Goal: Book appointment/travel/reservation

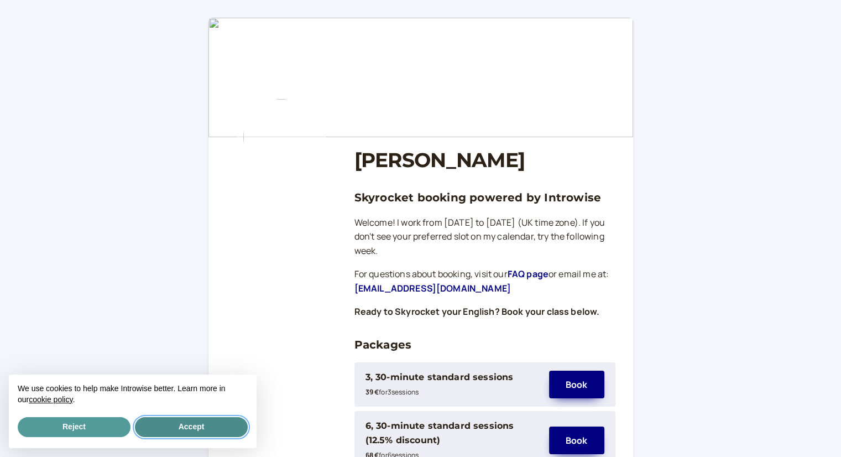
click at [217, 429] on button "Accept" at bounding box center [191, 427] width 113 height 20
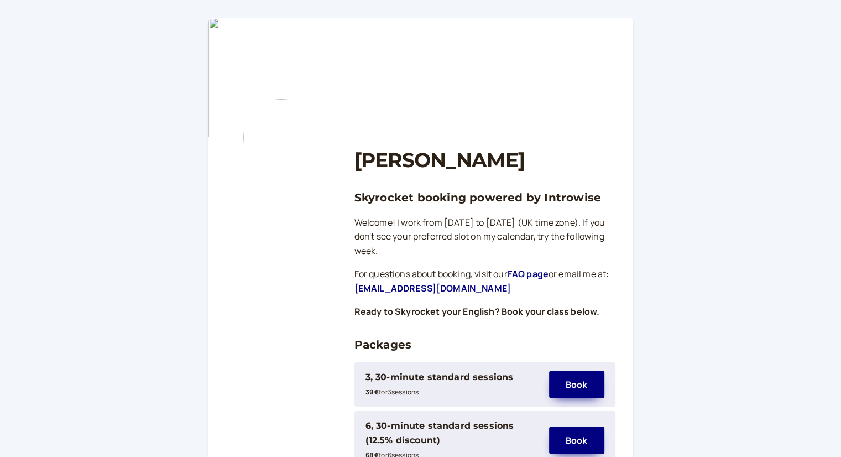
click at [532, 269] on link "FAQ page" at bounding box center [528, 274] width 41 height 12
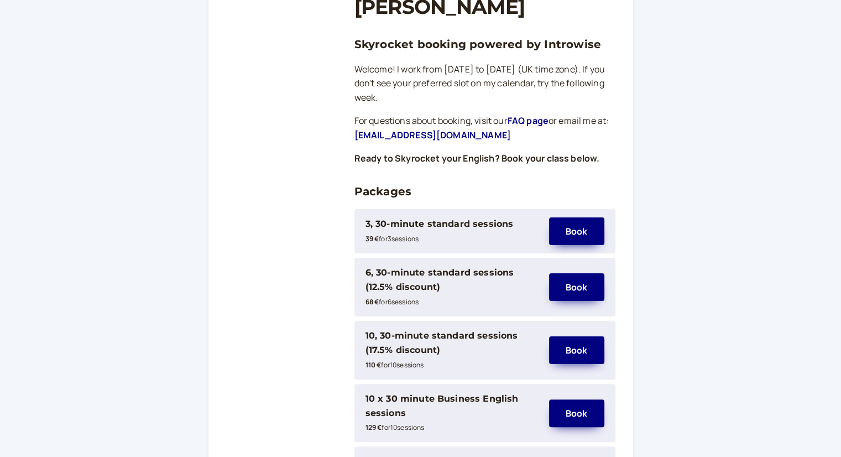
scroll to position [166, 0]
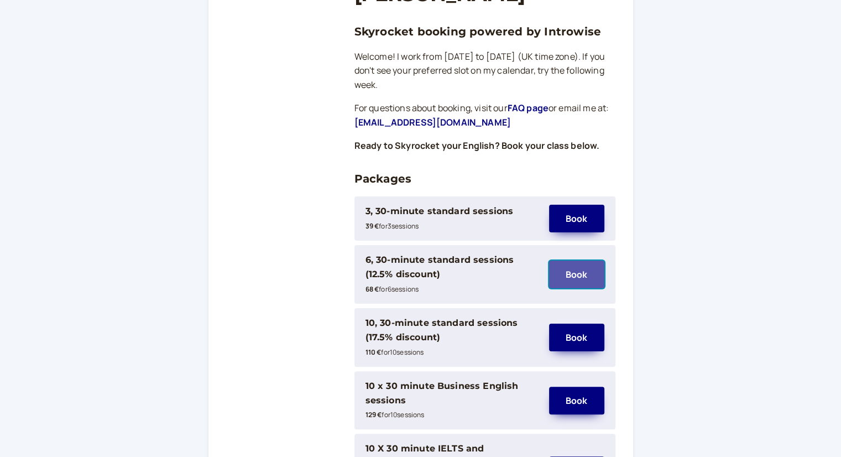
click at [591, 277] on button "Book" at bounding box center [576, 274] width 55 height 28
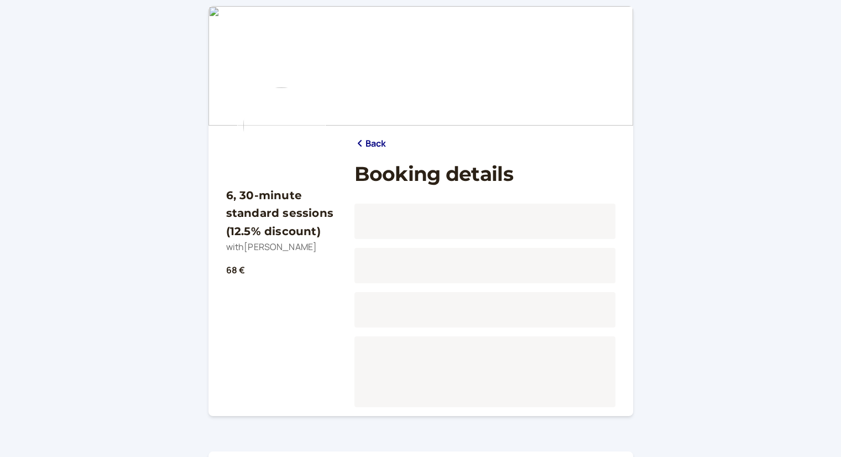
scroll to position [56, 0]
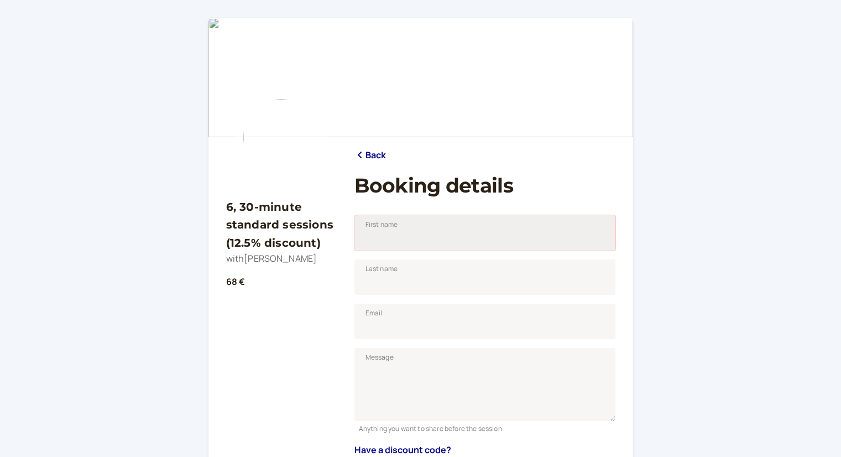
click at [405, 243] on input "First name" at bounding box center [485, 232] width 261 height 35
type input "[PERSON_NAME]"
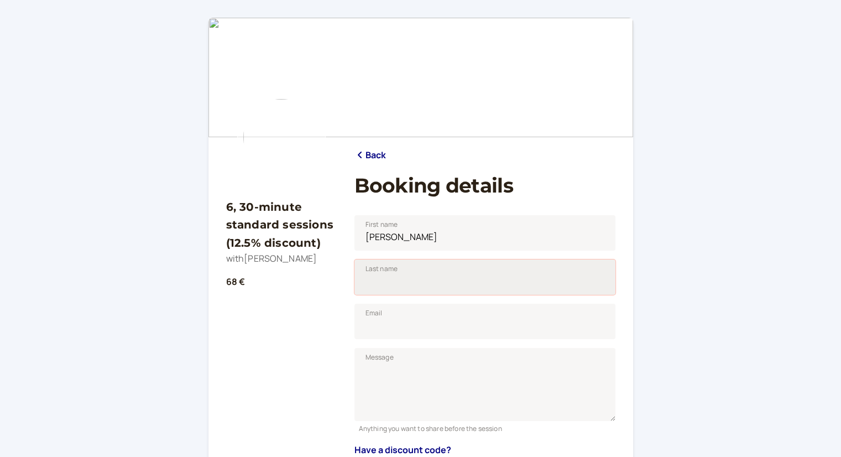
click at [379, 284] on input "Last name" at bounding box center [485, 276] width 261 height 35
type input "[PERSON_NAME]"
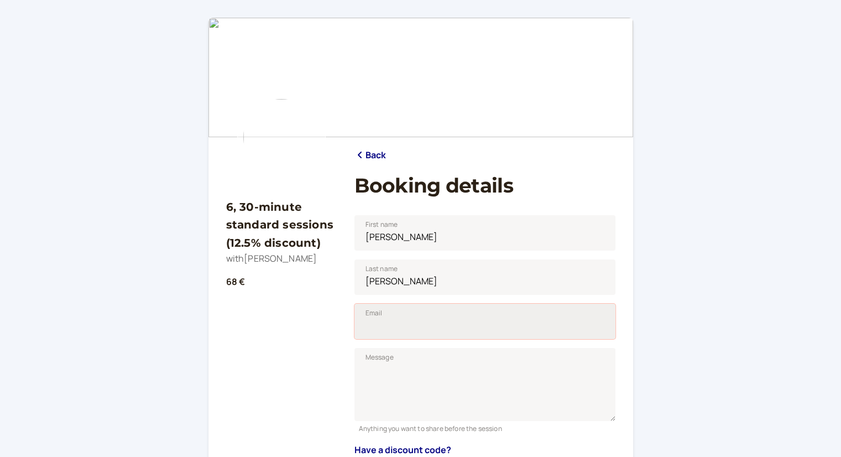
click at [385, 326] on input "Email" at bounding box center [485, 321] width 261 height 35
type input "[EMAIL_ADDRESS][DOMAIN_NAME]"
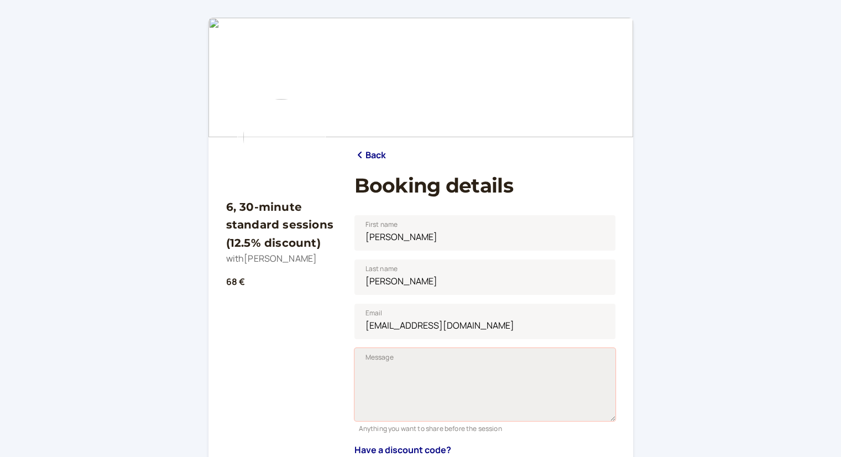
click at [362, 361] on textarea "Message" at bounding box center [485, 384] width 261 height 73
type textarea "D"
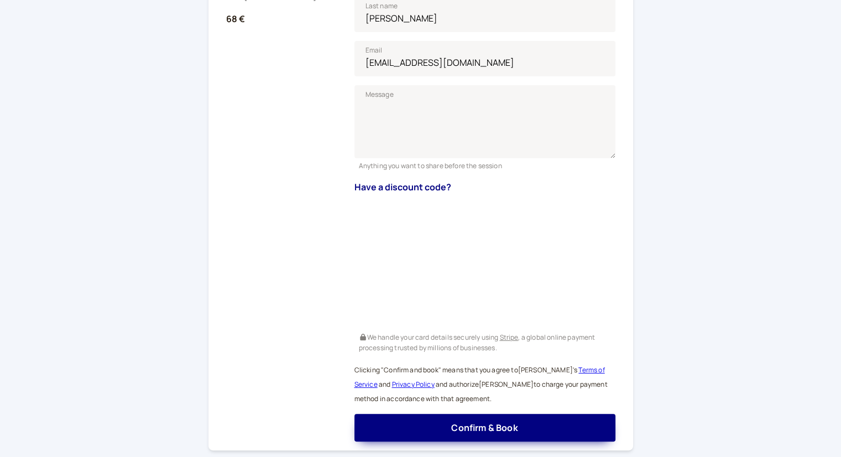
scroll to position [277, 0]
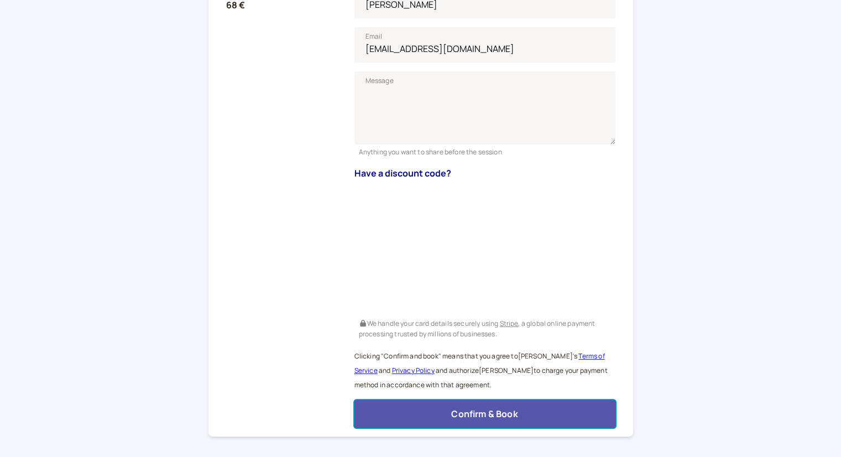
click at [520, 413] on button "Confirm & Book" at bounding box center [485, 414] width 261 height 28
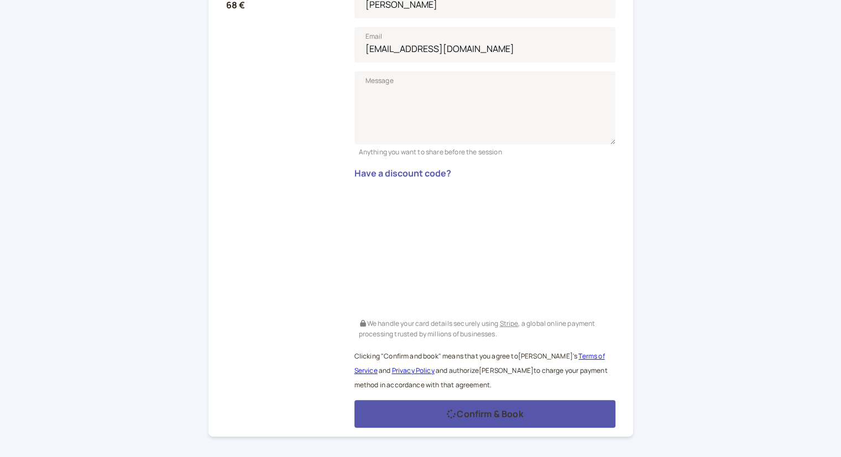
scroll to position [23, 0]
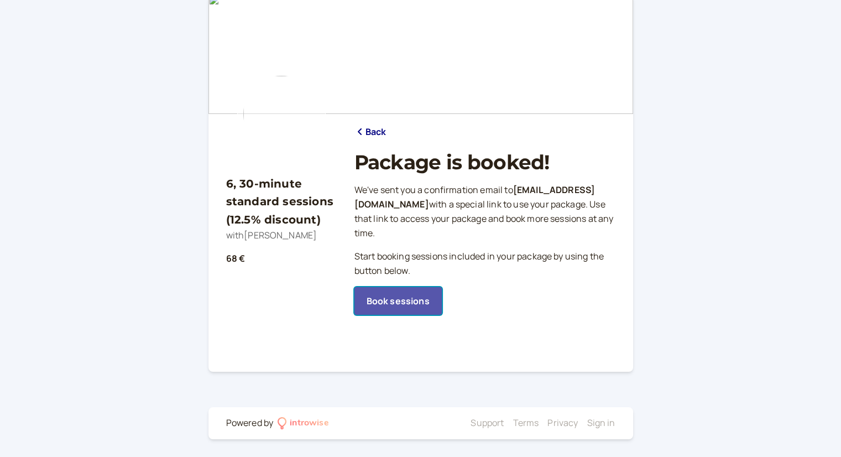
click at [406, 304] on link "Book sessions" at bounding box center [398, 301] width 87 height 28
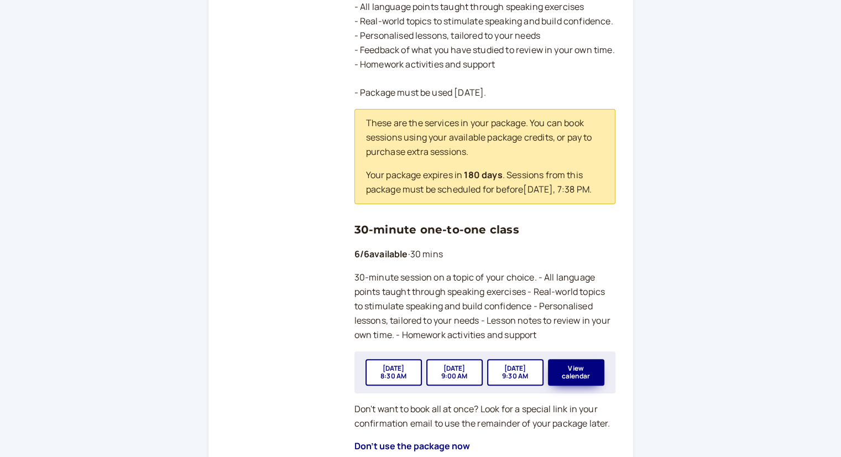
scroll to position [355, 0]
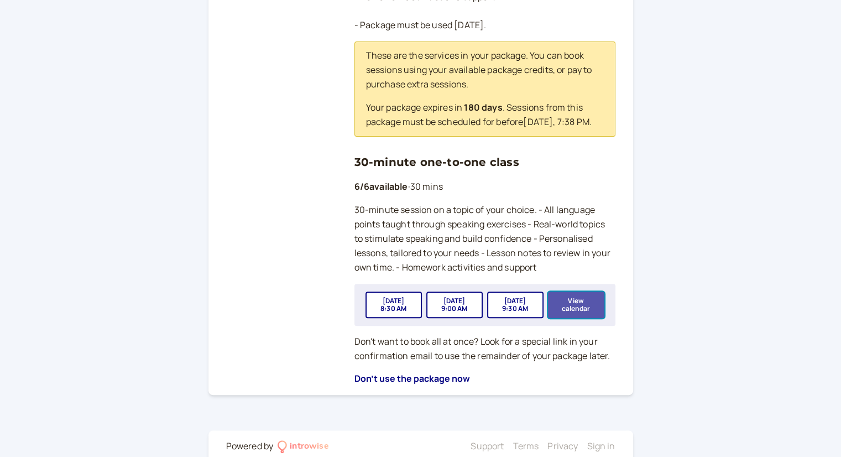
click at [582, 315] on button "View calendar" at bounding box center [576, 304] width 56 height 27
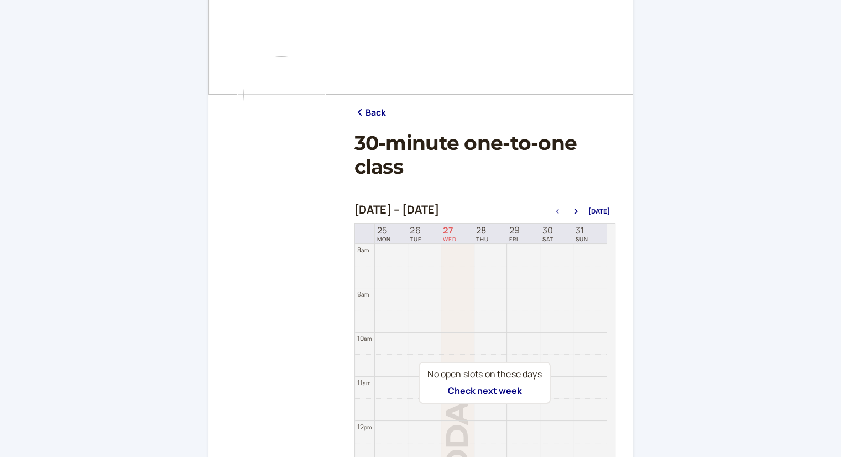
scroll to position [55, 0]
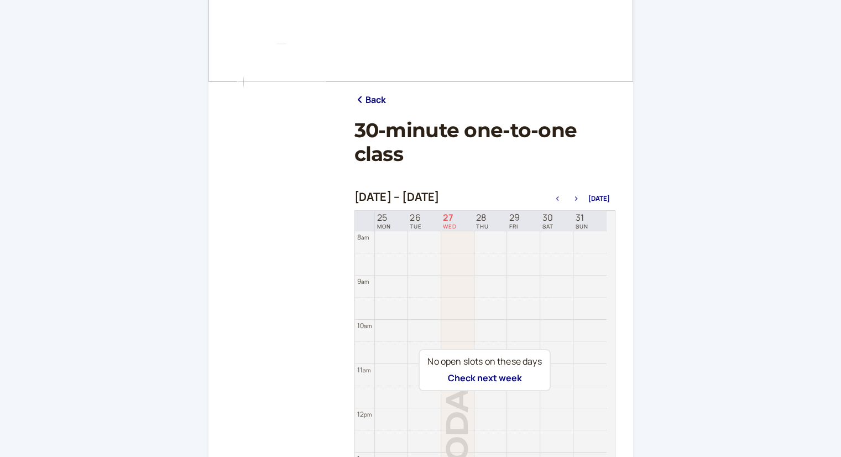
click at [579, 197] on icon "button" at bounding box center [576, 198] width 13 height 4
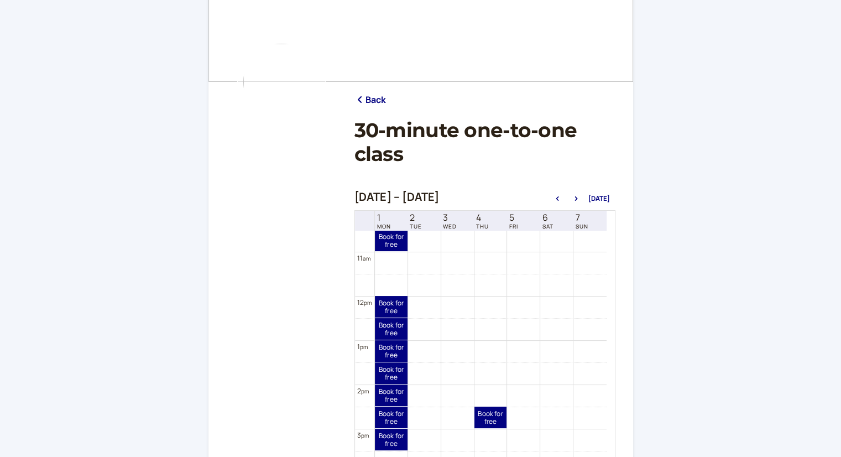
scroll to position [410, 0]
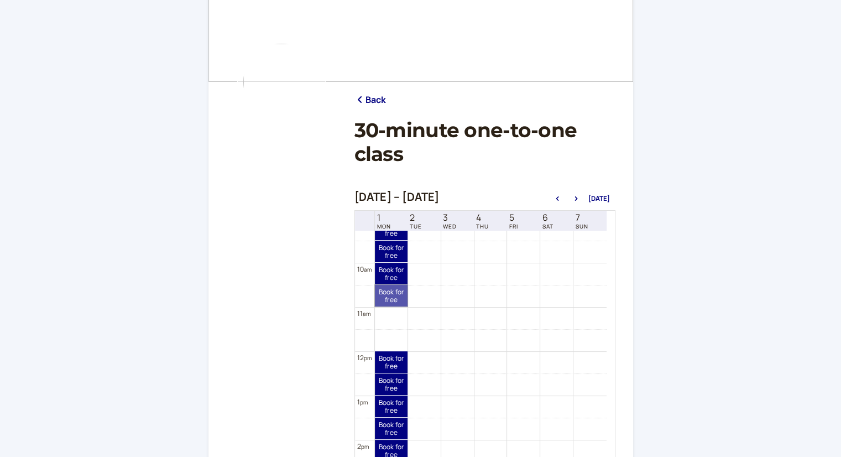
click at [389, 292] on link "Book for free free" at bounding box center [391, 296] width 33 height 22
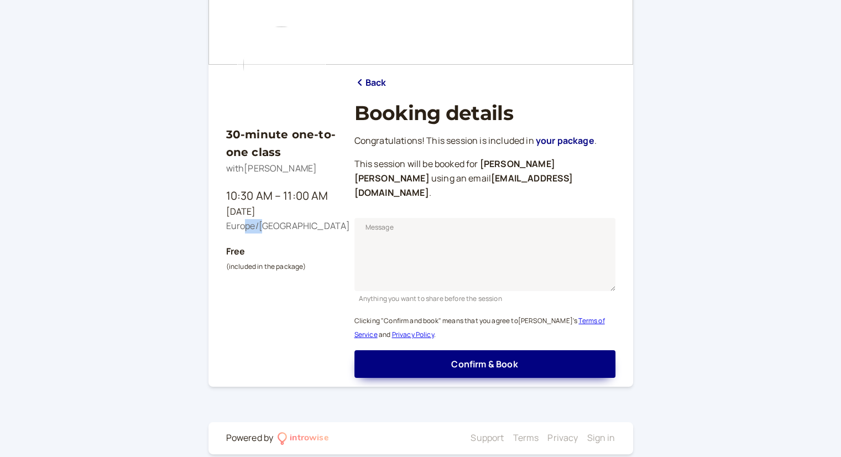
drag, startPoint x: 243, startPoint y: 226, endPoint x: 289, endPoint y: 227, distance: 45.9
click at [281, 227] on div "Europe/[GEOGRAPHIC_DATA]" at bounding box center [281, 226] width 111 height 14
click at [289, 227] on div "Europe/[GEOGRAPHIC_DATA]" at bounding box center [281, 226] width 111 height 14
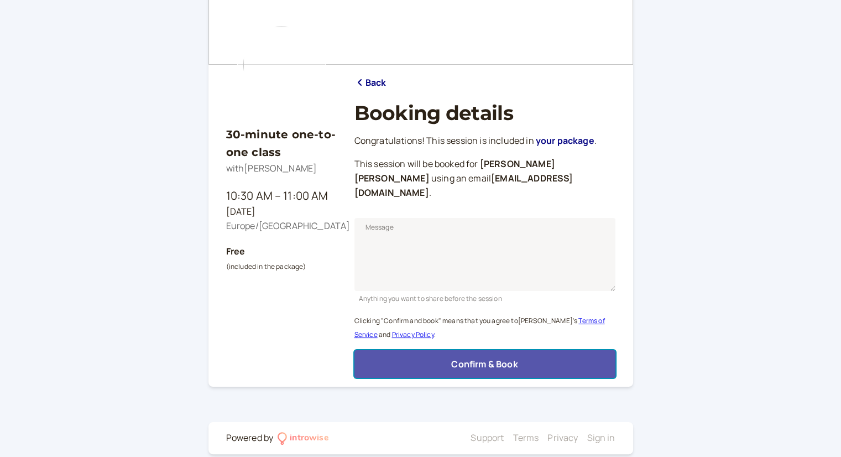
click at [513, 358] on span "Confirm & Book" at bounding box center [484, 364] width 66 height 12
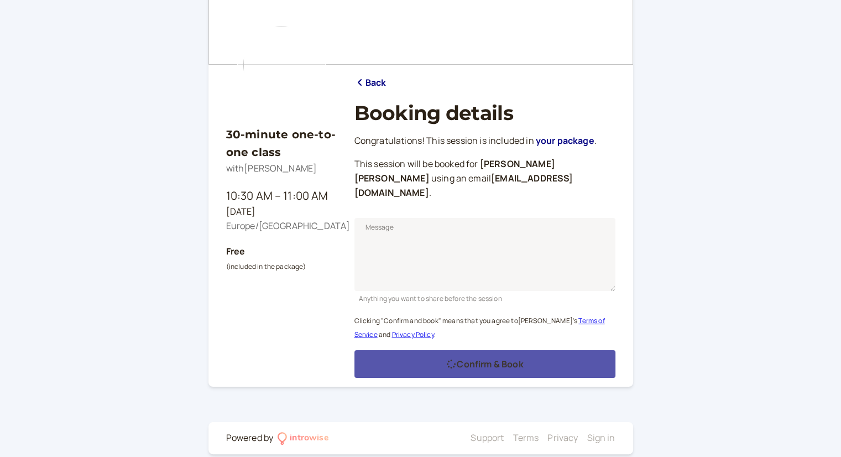
scroll to position [37, 0]
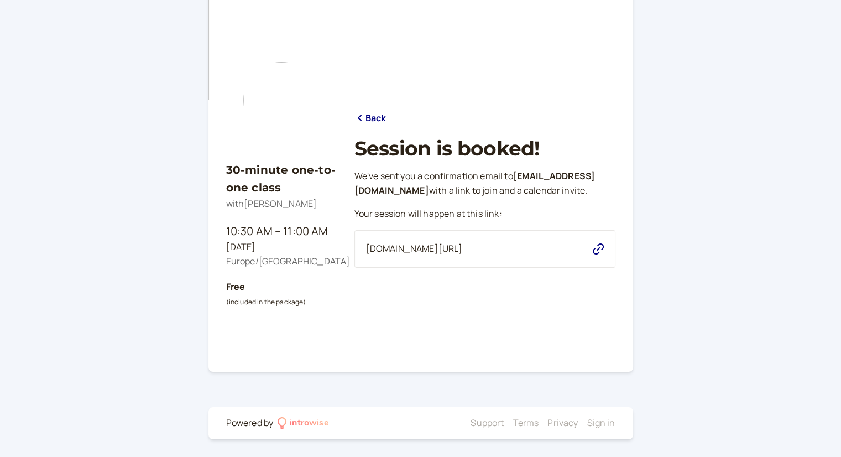
click at [361, 116] on icon at bounding box center [360, 117] width 4 height 7
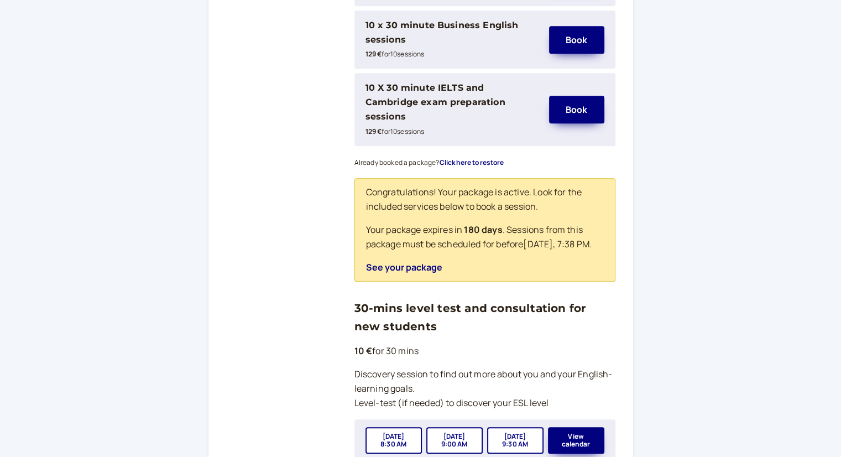
scroll to position [535, 0]
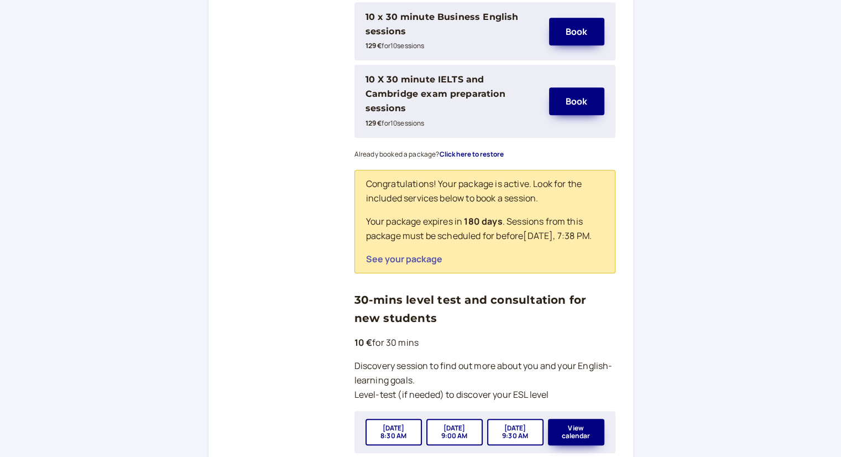
click at [427, 255] on button "See your package" at bounding box center [404, 259] width 76 height 10
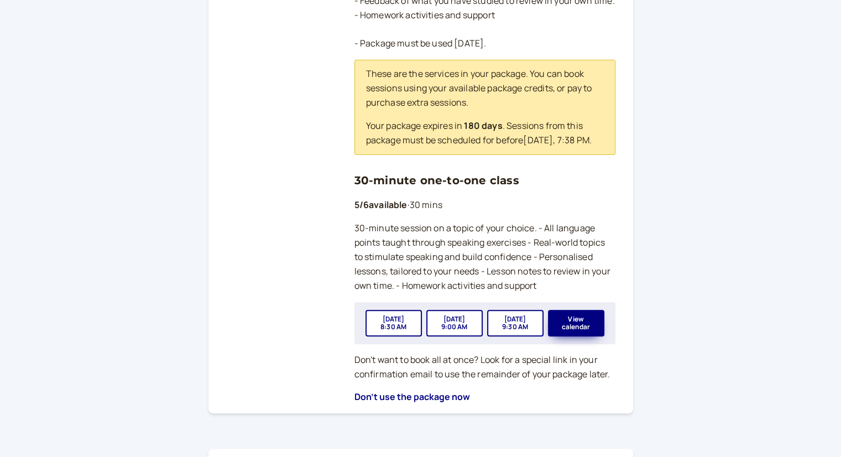
scroll to position [392, 0]
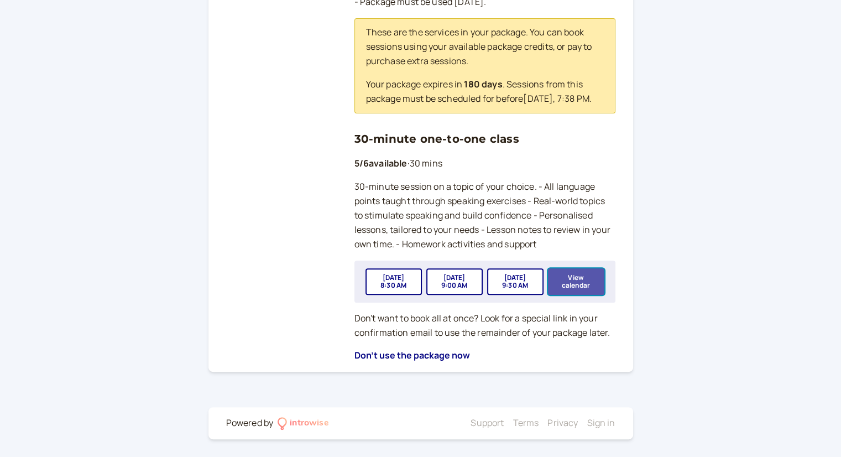
click at [581, 280] on button "View calendar" at bounding box center [576, 281] width 56 height 27
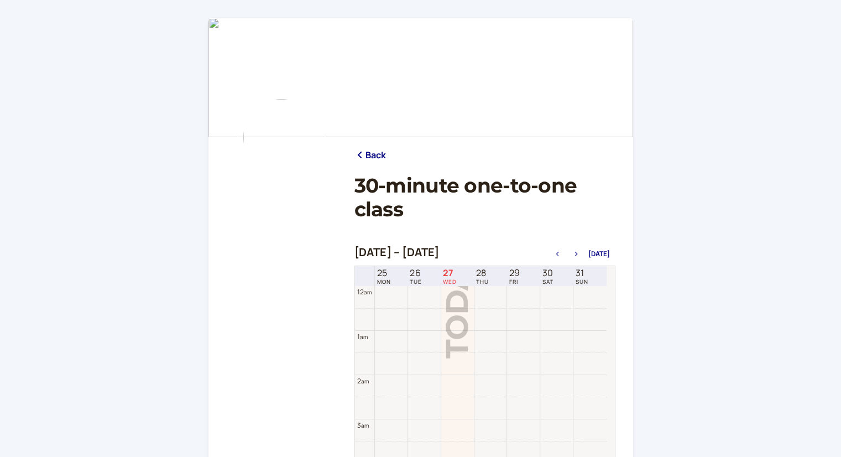
scroll to position [354, 0]
click at [576, 251] on button "button" at bounding box center [576, 254] width 13 height 8
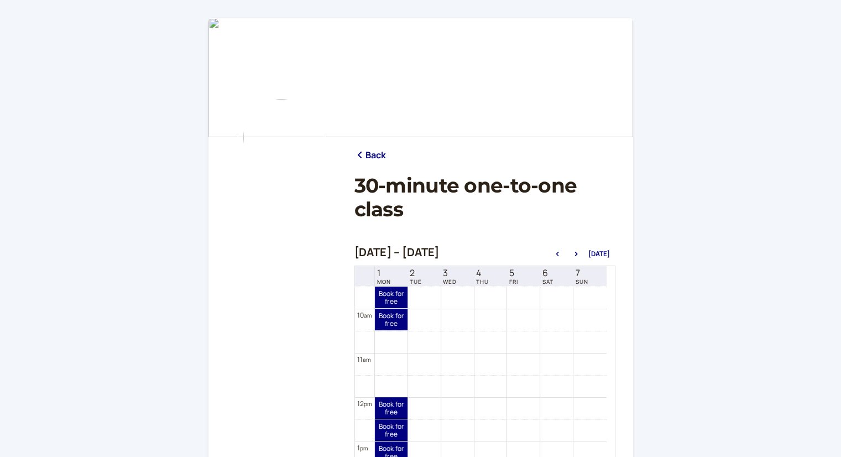
scroll to position [410, 0]
click at [576, 252] on icon "button" at bounding box center [576, 254] width 13 height 4
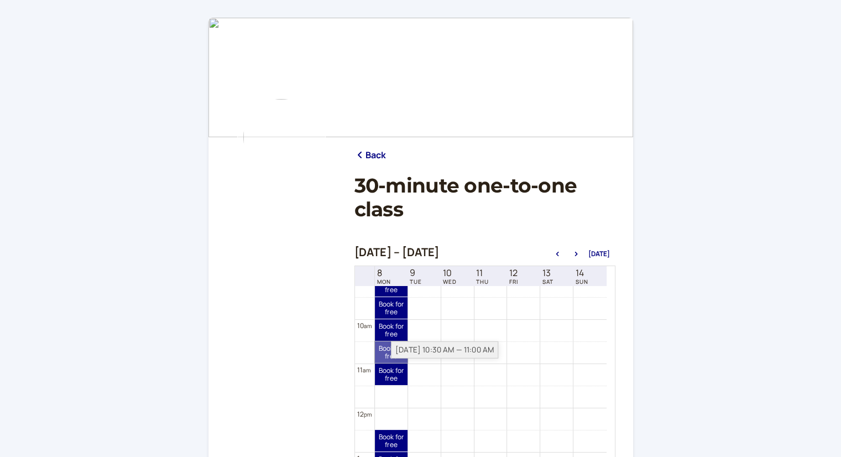
click at [383, 352] on link "Book for free free" at bounding box center [391, 352] width 33 height 22
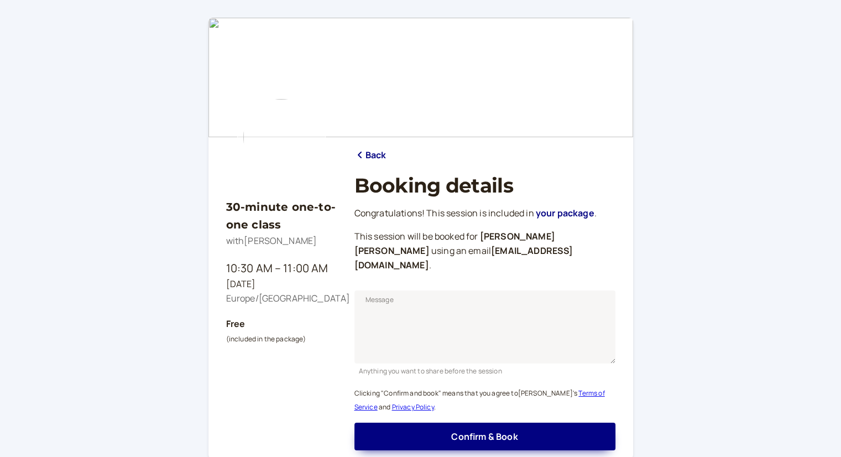
scroll to position [72, 0]
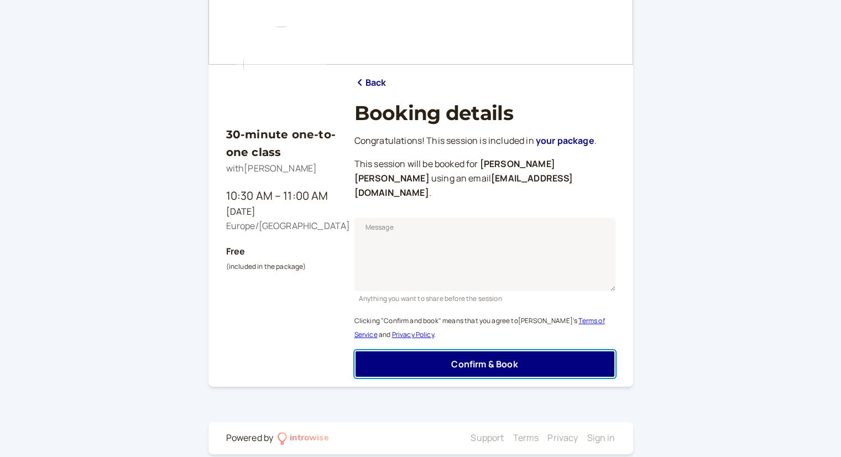
click at [383, 352] on button "Confirm & Book" at bounding box center [485, 364] width 261 height 28
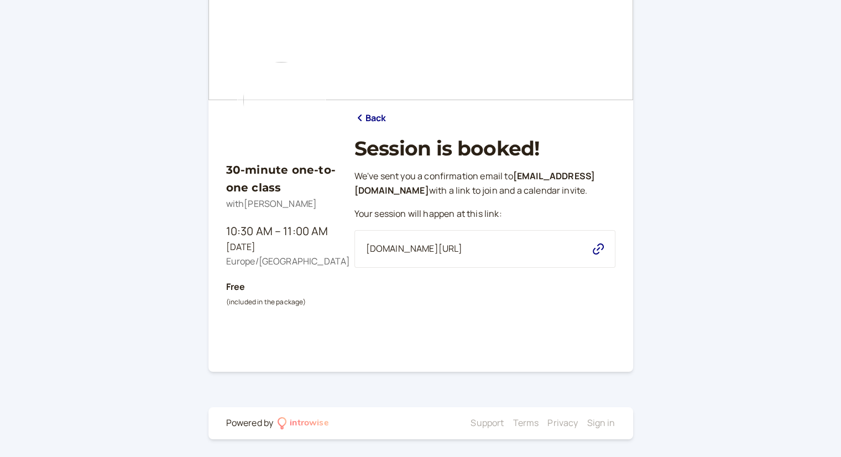
scroll to position [0, 0]
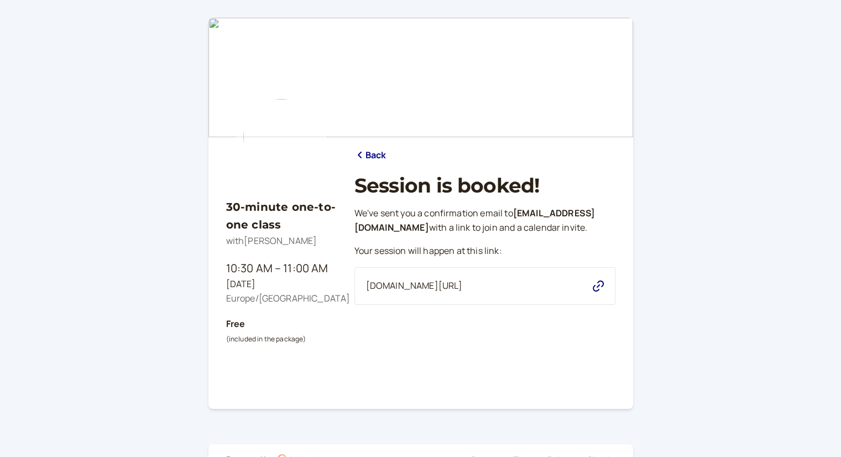
click at [374, 153] on link "Back" at bounding box center [371, 155] width 32 height 14
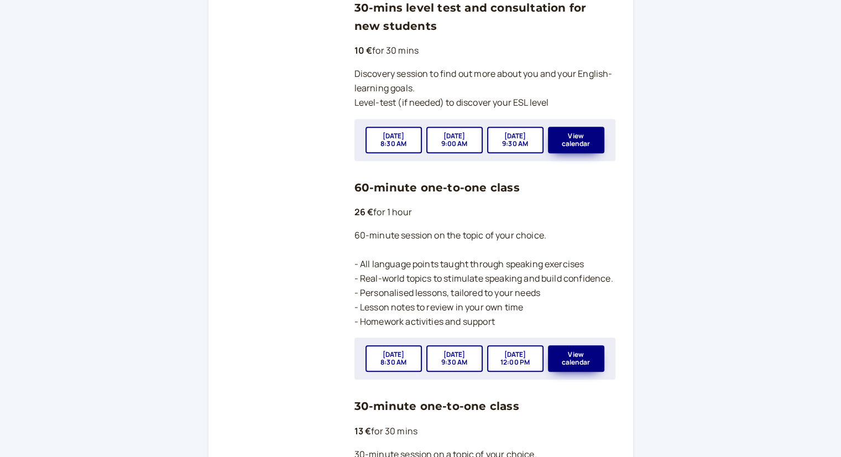
scroll to position [830, 0]
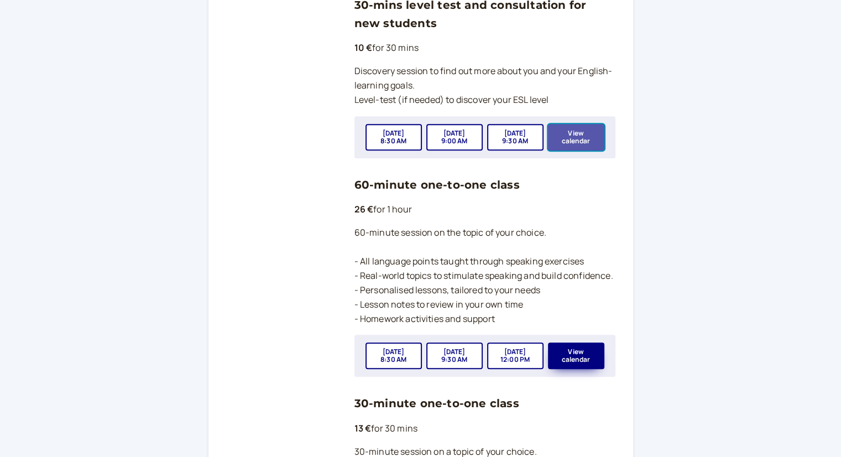
click at [588, 135] on button "View calendar" at bounding box center [576, 137] width 56 height 27
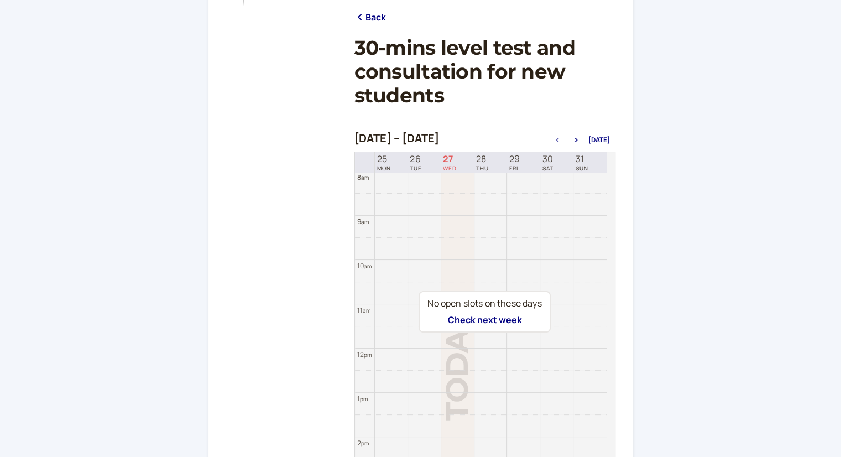
scroll to position [166, 0]
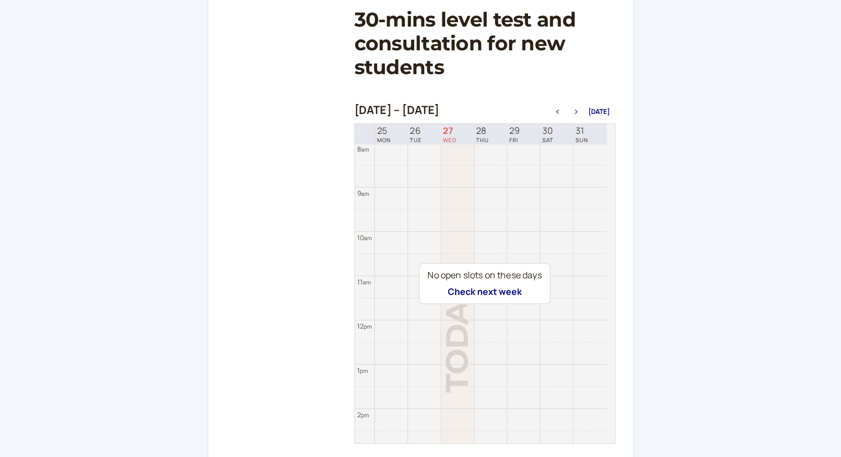
click at [577, 108] on button "button" at bounding box center [576, 112] width 13 height 8
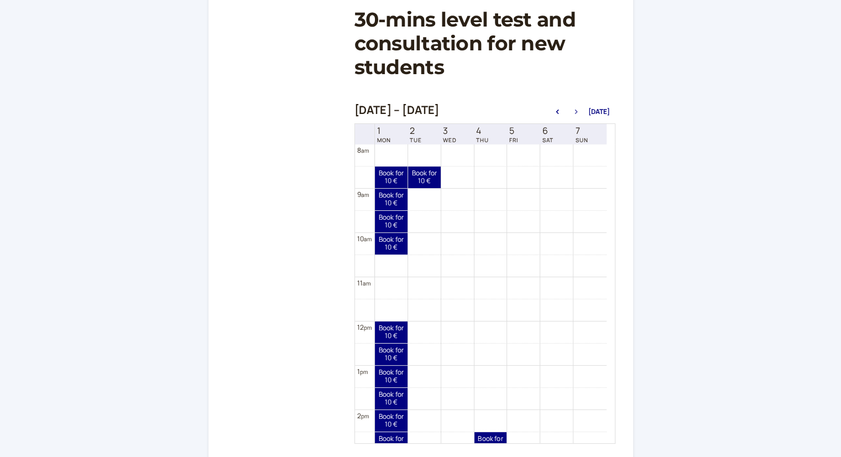
click at [577, 108] on button "button" at bounding box center [576, 112] width 13 height 8
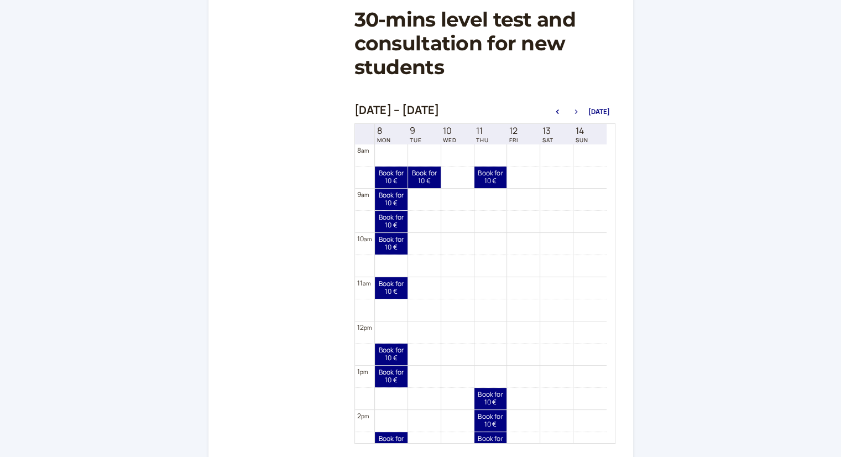
click at [577, 108] on button "button" at bounding box center [576, 112] width 13 height 8
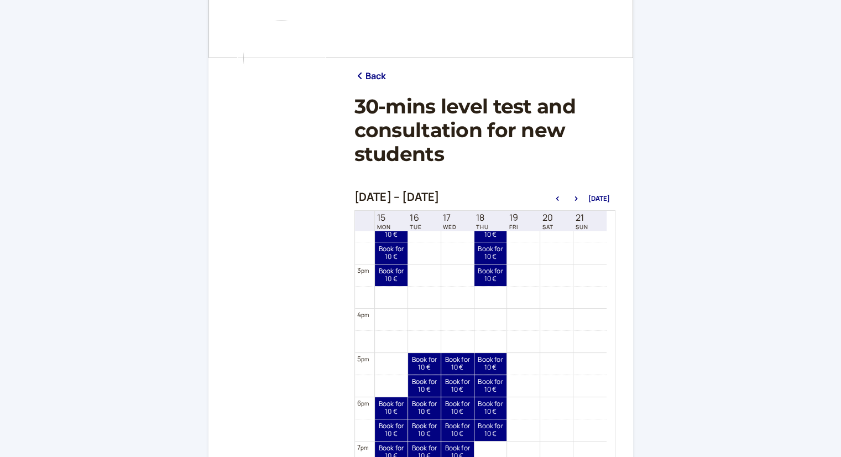
scroll to position [0, 0]
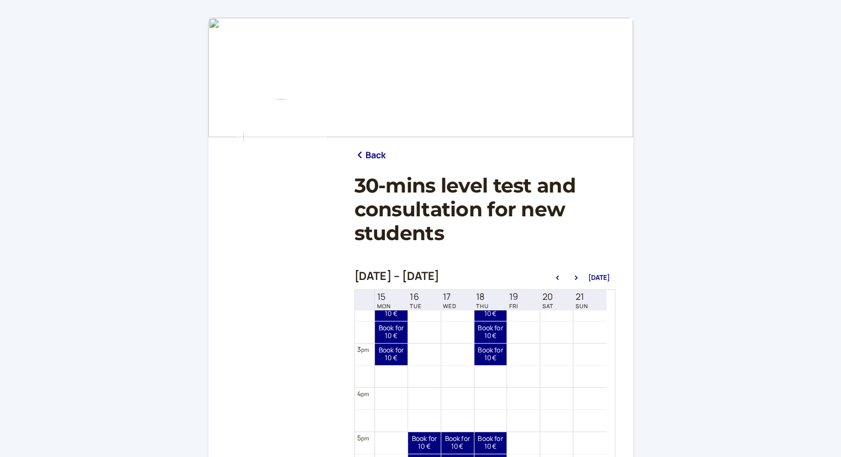
click at [377, 150] on link "Back" at bounding box center [371, 155] width 32 height 14
